Goal: Register for event/course

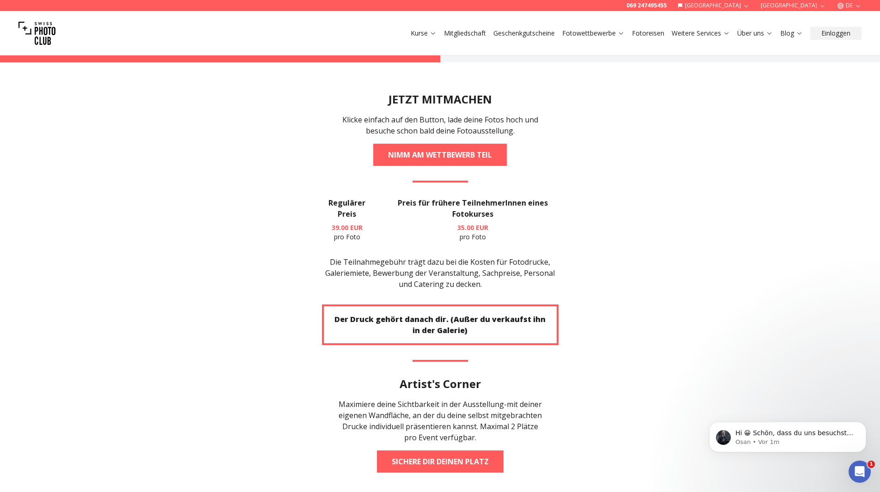
drag, startPoint x: 493, startPoint y: 256, endPoint x: 492, endPoint y: 261, distance: 5.6
click at [492, 261] on p "Die Teilnahmegebühr trägt dazu bei die Kosten für Fotodrucke, Galeriemiete, Bew…" at bounding box center [440, 272] width 237 height 33
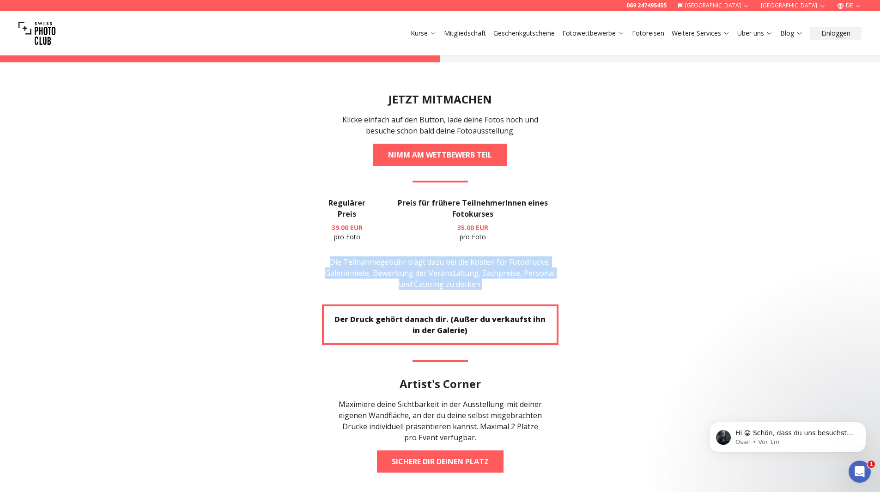
drag, startPoint x: 492, startPoint y: 261, endPoint x: 320, endPoint y: 230, distance: 175.2
click at [320, 230] on section "JETZT MITMACHEN Klicke einfach auf den Button, lade deine Fotos hoch und besuch…" at bounding box center [440, 282] width 591 height 440
click at [467, 260] on p "Die Teilnahmegebühr trägt dazu bei die Kosten für Fotodrucke, Galeriemiete, Bew…" at bounding box center [440, 272] width 237 height 33
drag, startPoint x: 484, startPoint y: 259, endPoint x: 328, endPoint y: 239, distance: 156.5
click at [328, 256] on p "Die Teilnahmegebühr trägt dazu bei die Kosten für Fotodrucke, Galeriemiete, Bew…" at bounding box center [440, 272] width 237 height 33
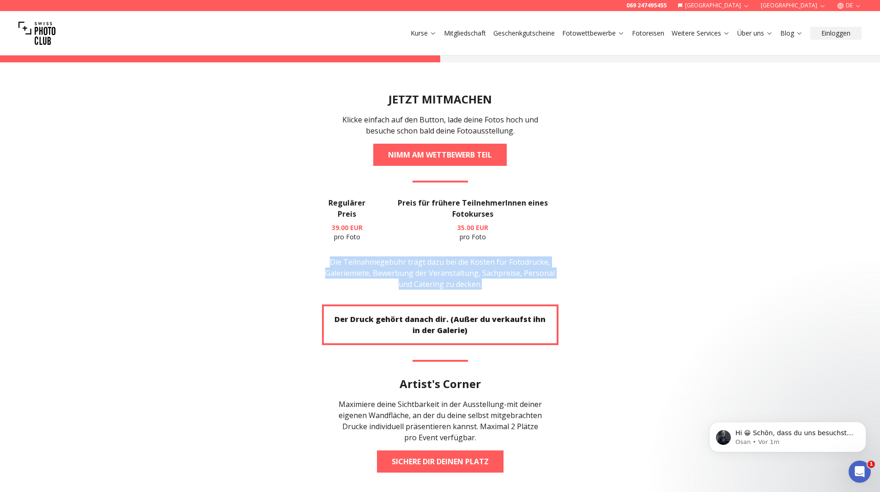
click at [245, 227] on section "JETZT MITMACHEN Klicke einfach auf den Button, lade deine Fotos hoch und besuch…" at bounding box center [440, 282] width 591 height 440
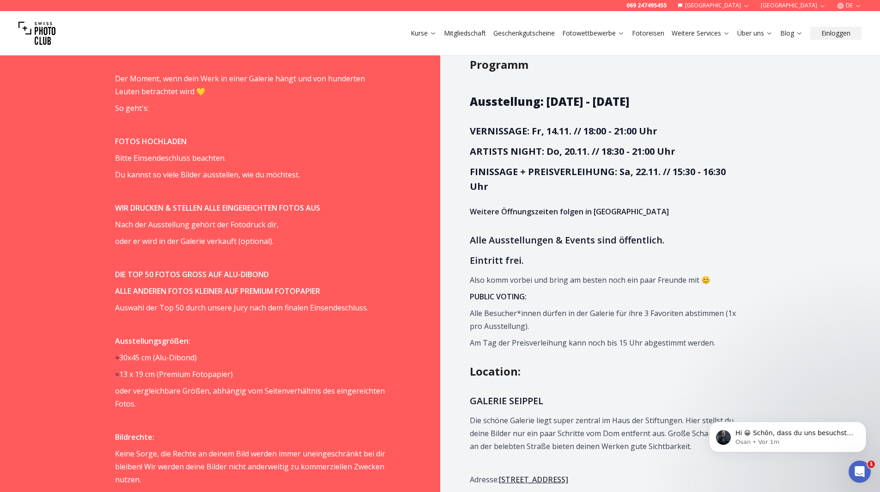
scroll to position [647, 0]
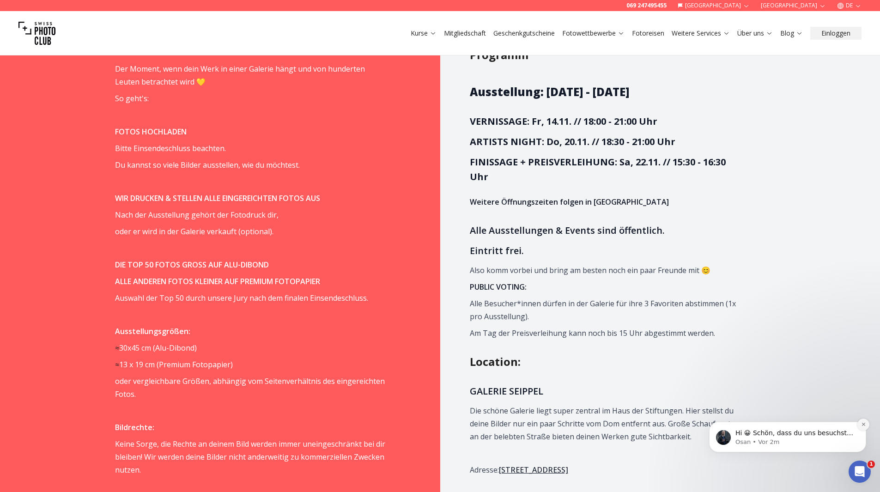
click at [863, 423] on icon "Dismiss notification" at bounding box center [863, 424] width 5 height 5
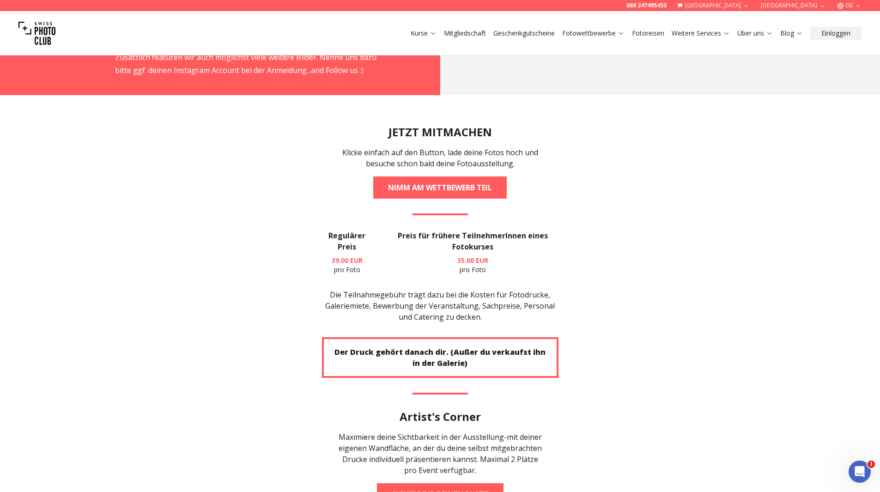
scroll to position [1848, 0]
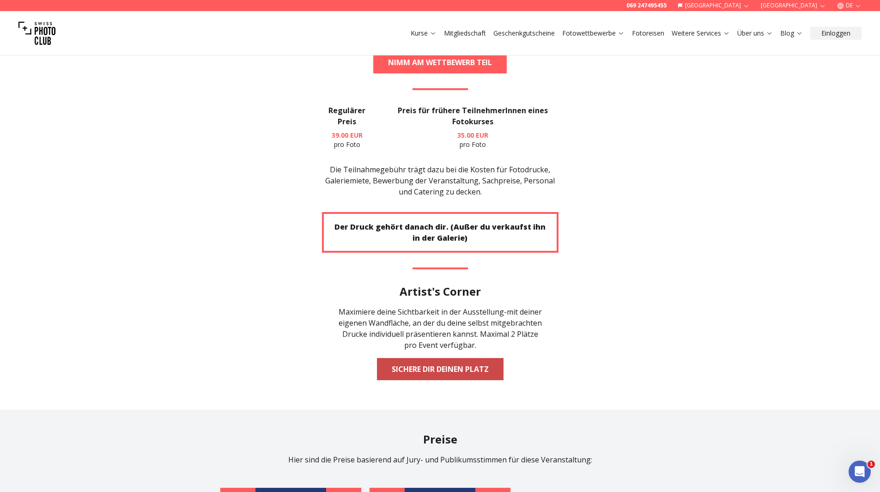
click at [448, 358] on link "Sichere dir deinen Platz" at bounding box center [440, 369] width 127 height 22
